Goal: Task Accomplishment & Management: Manage account settings

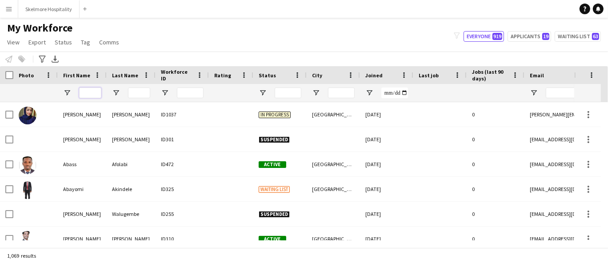
click at [84, 92] on input "First Name Filter Input" at bounding box center [90, 93] width 22 height 11
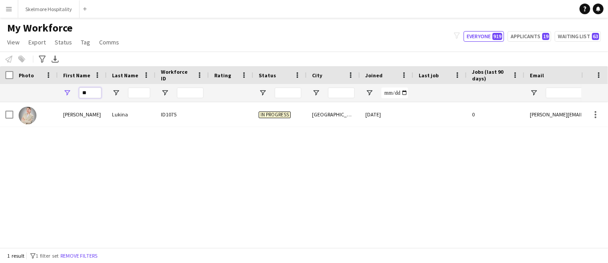
type input "*"
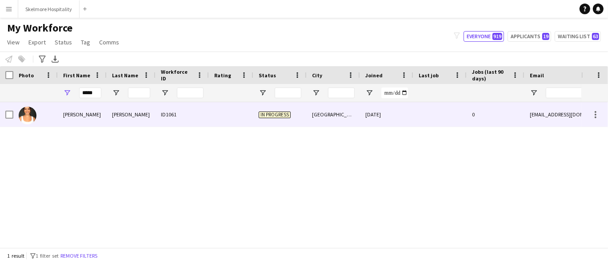
click at [180, 108] on div "ID1061" at bounding box center [181, 114] width 53 height 24
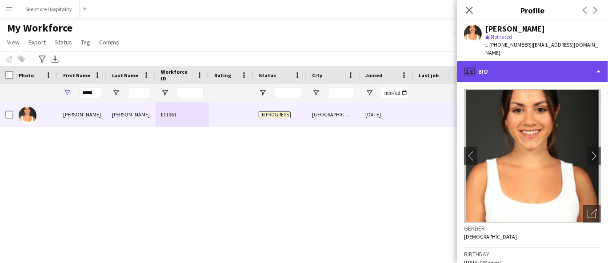
click at [564, 61] on div "profile Bio" at bounding box center [532, 71] width 151 height 21
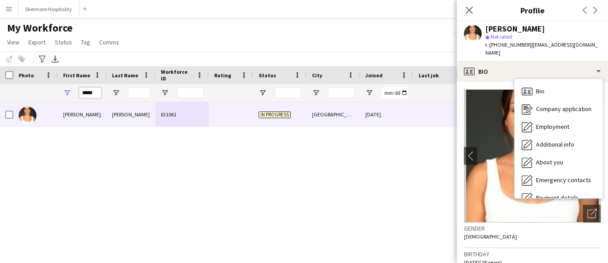
click at [97, 95] on input "*****" at bounding box center [90, 93] width 22 height 11
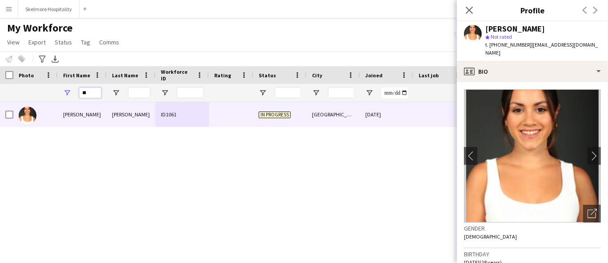
type input "*"
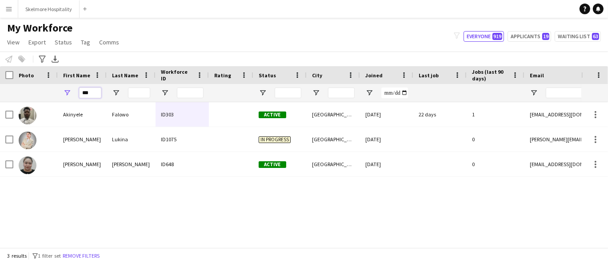
type input "***"
click at [157, 143] on div "ID1075" at bounding box center [181, 139] width 53 height 24
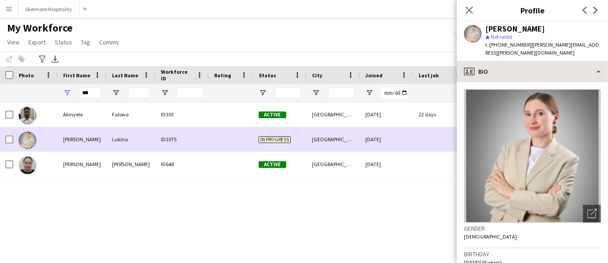
click at [542, 66] on div "profile Bio" at bounding box center [532, 71] width 151 height 21
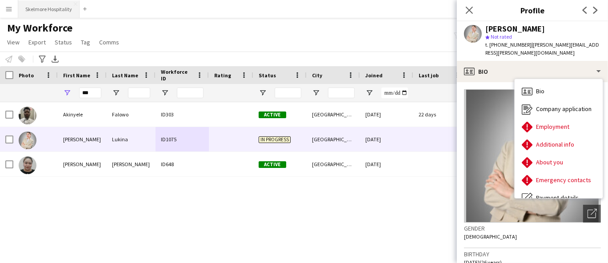
click at [65, 16] on button "Skelmore Hospitality Close" at bounding box center [48, 8] width 61 height 17
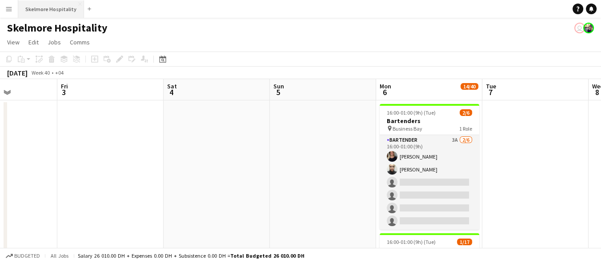
scroll to position [0, 371]
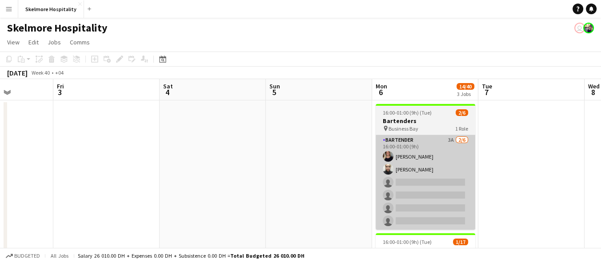
click at [432, 183] on app-card-role "Bartender 3A [DATE] 16:00-01:00 (9h) [PERSON_NAME] [PERSON_NAME] single-neutral…" at bounding box center [424, 182] width 99 height 95
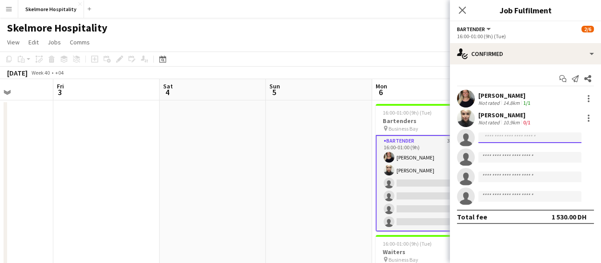
click at [511, 136] on input at bounding box center [529, 137] width 103 height 11
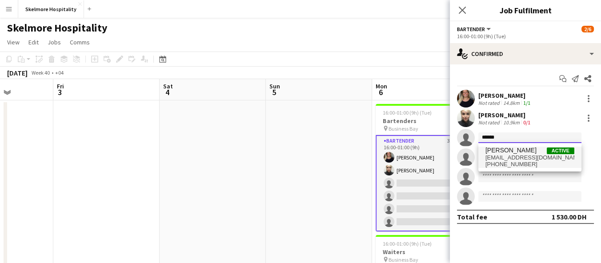
type input "******"
click at [524, 167] on span "[PHONE_NUMBER]" at bounding box center [529, 164] width 89 height 7
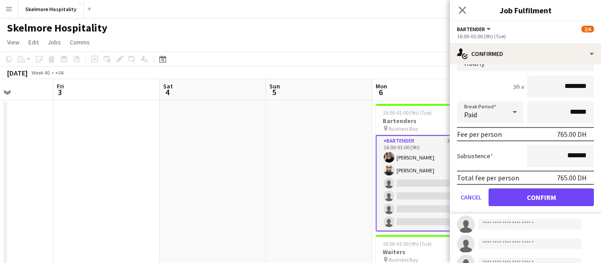
scroll to position [142, 0]
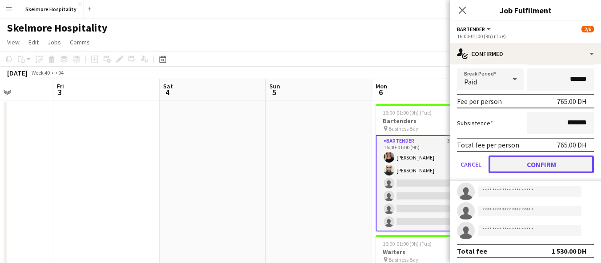
click at [542, 170] on button "Confirm" at bounding box center [540, 164] width 105 height 18
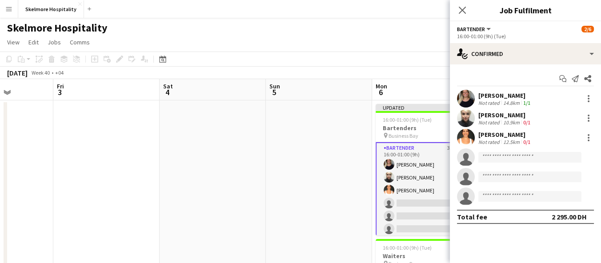
scroll to position [0, 0]
click at [394, 81] on app-board-header-date "Mon 6 15/40 3 Jobs" at bounding box center [425, 89] width 106 height 21
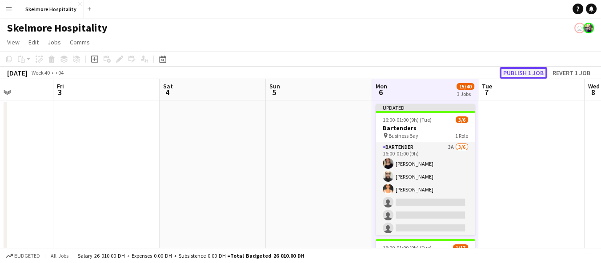
click at [531, 78] on button "Publish 1 job" at bounding box center [523, 73] width 48 height 12
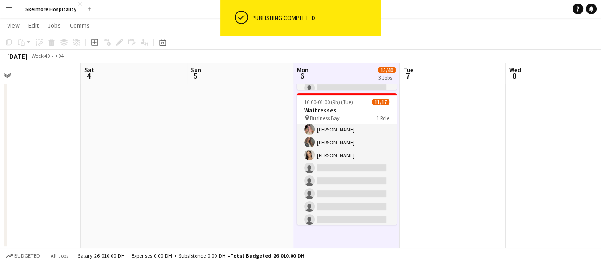
scroll to position [135, 0]
